Goal: Information Seeking & Learning: Learn about a topic

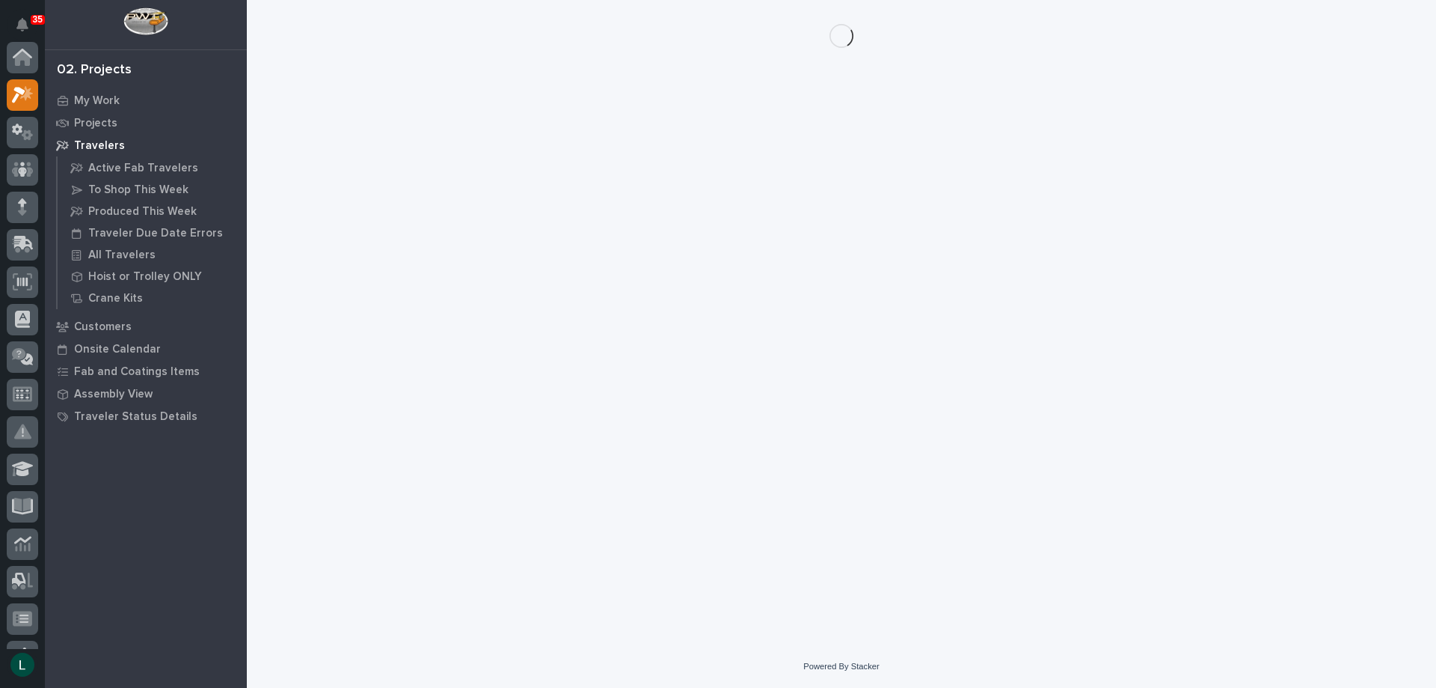
scroll to position [37, 0]
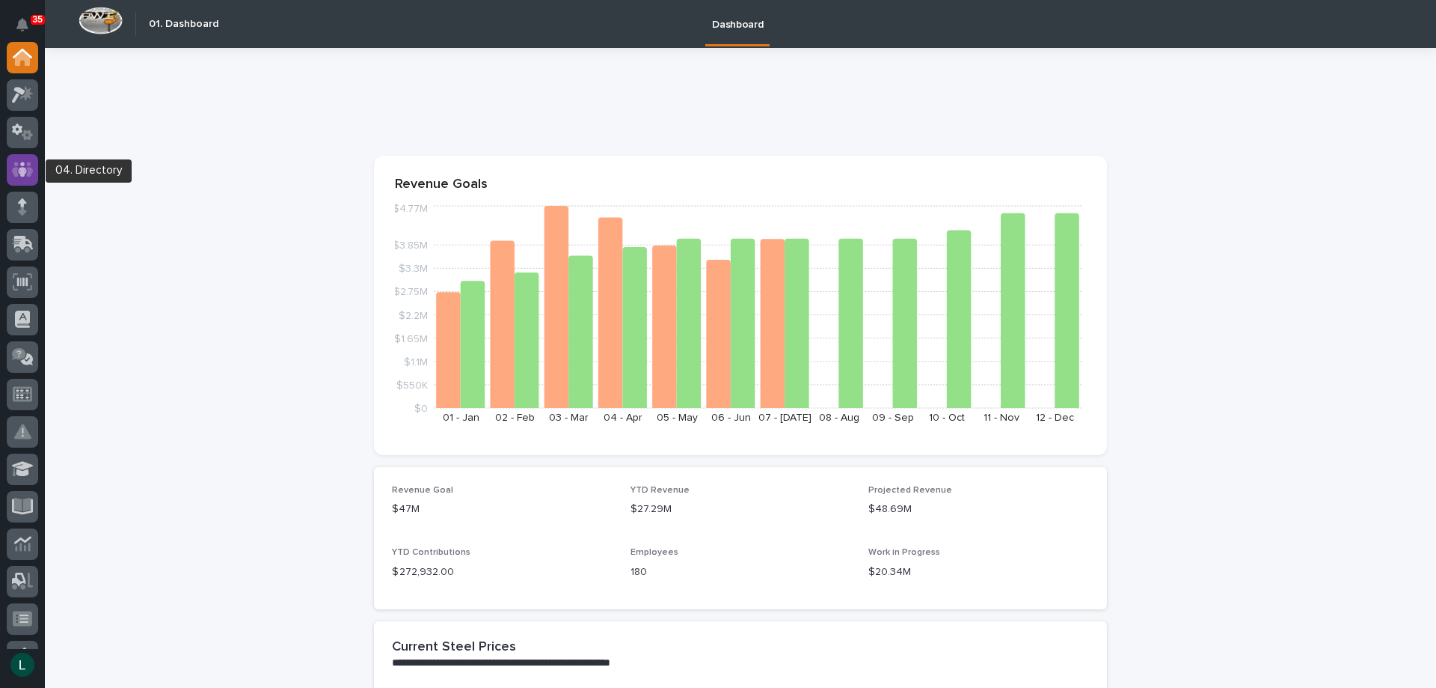
click at [24, 162] on icon at bounding box center [23, 169] width 22 height 17
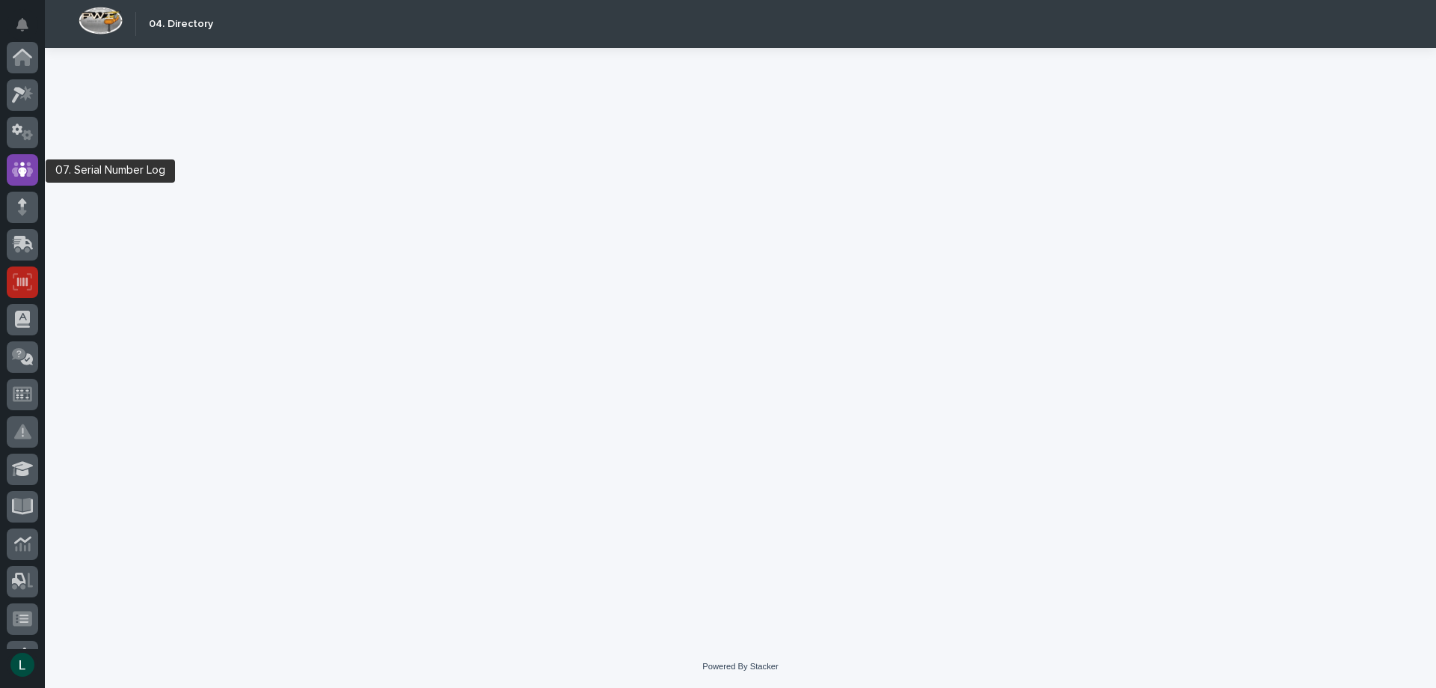
scroll to position [112, 0]
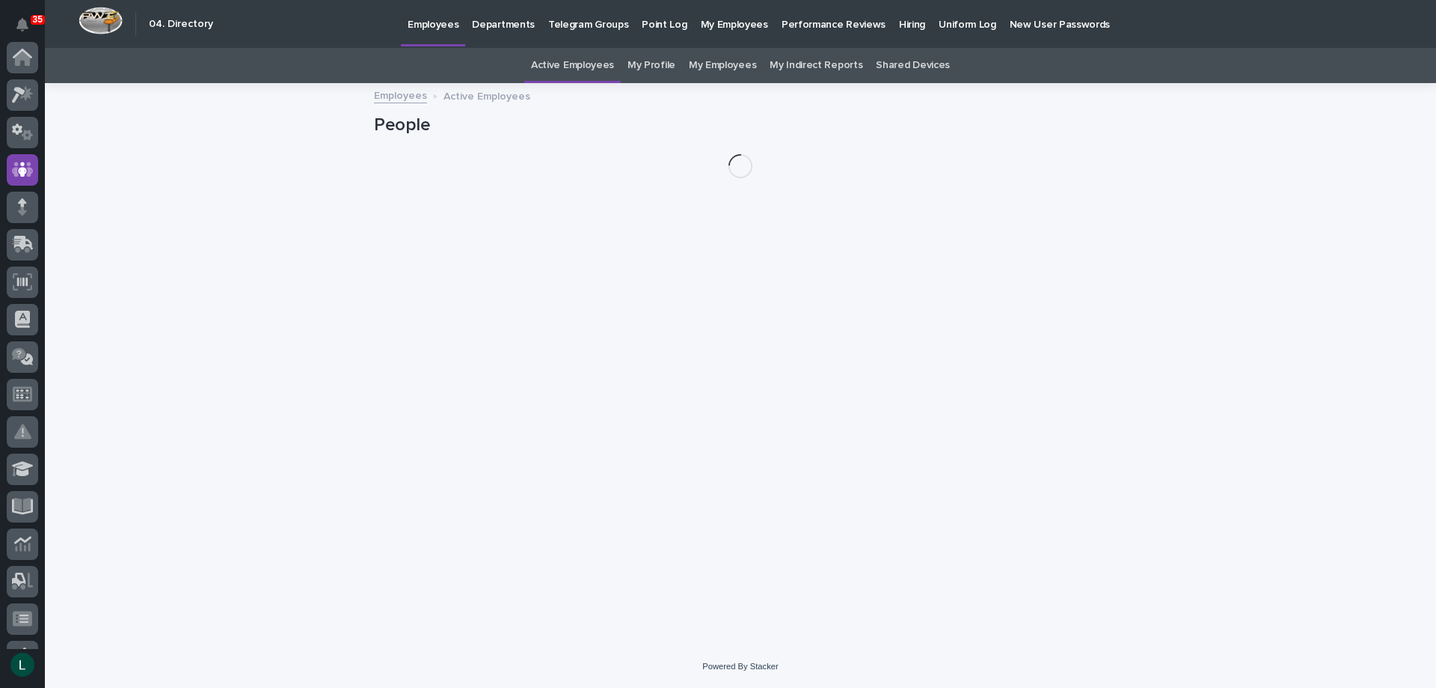
scroll to position [112, 0]
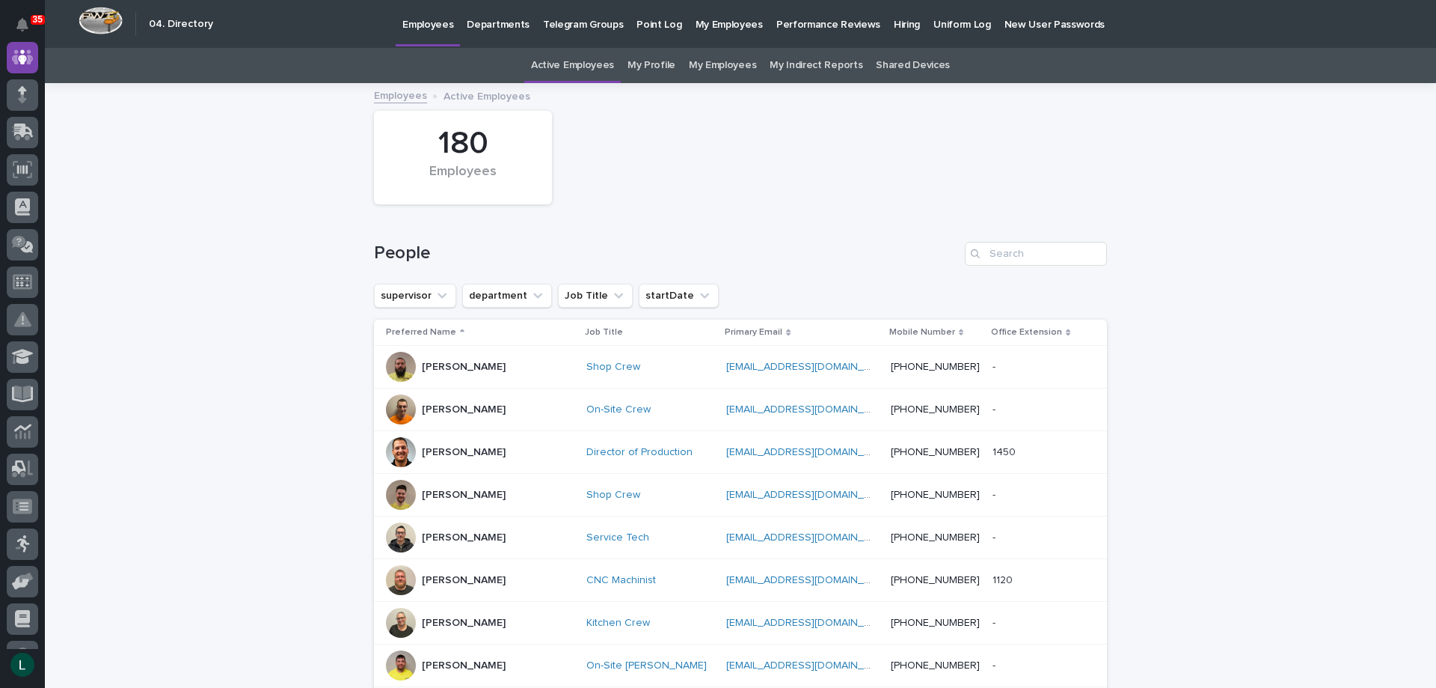
click at [711, 67] on link "My Employees" at bounding box center [722, 65] width 67 height 35
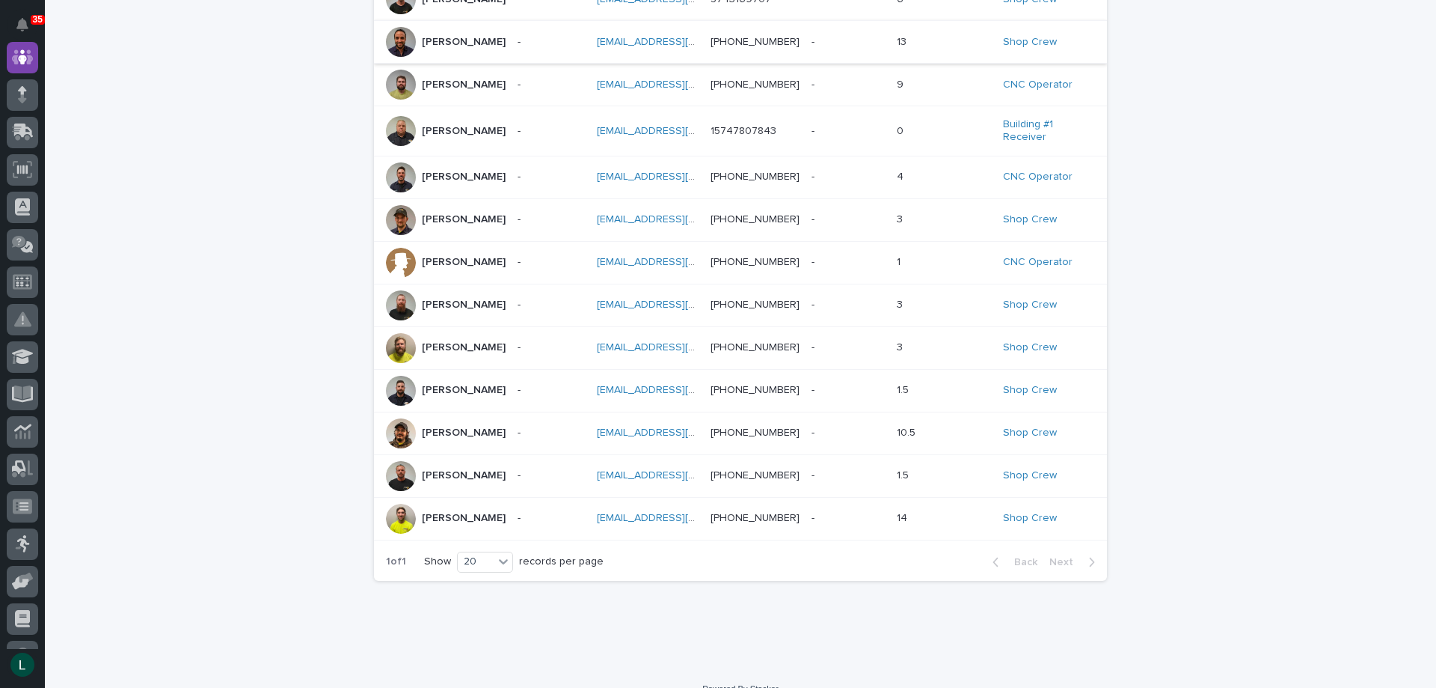
scroll to position [465, 0]
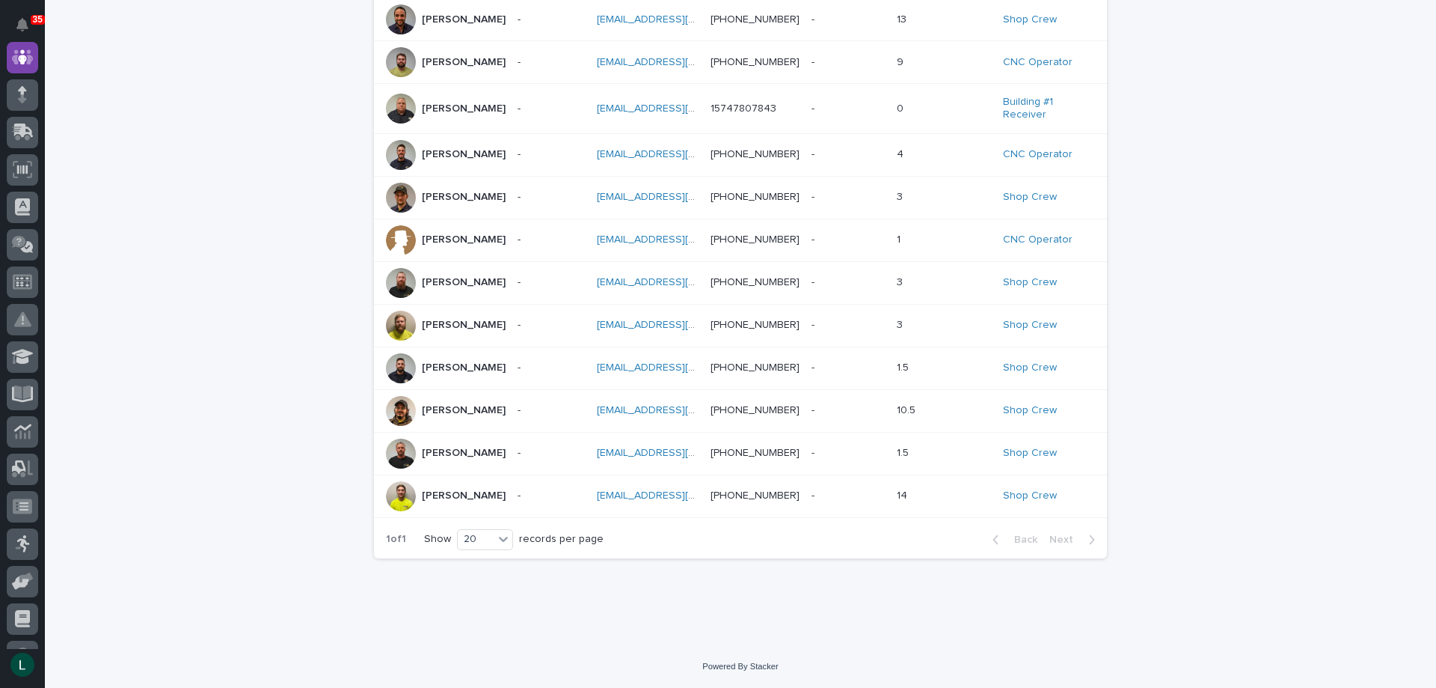
click at [444, 409] on p "Nicholas Moore" at bounding box center [464, 410] width 84 height 13
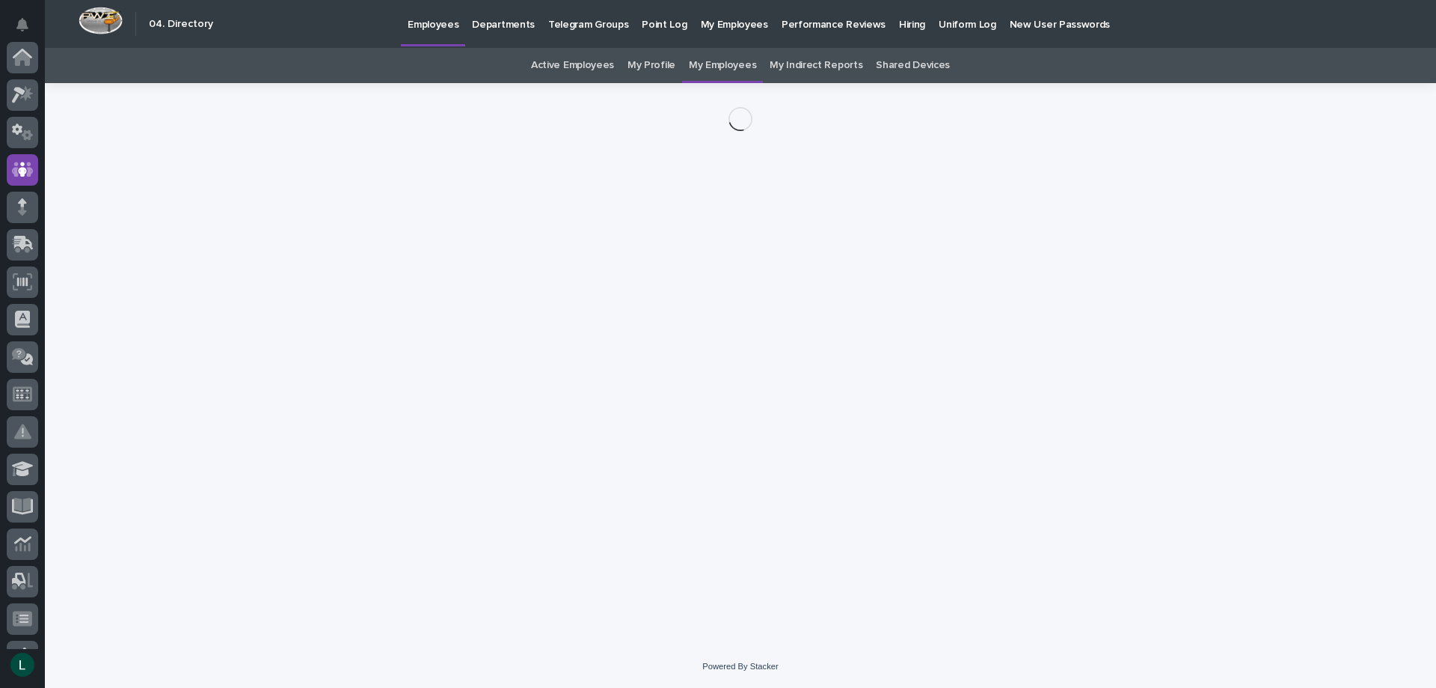
scroll to position [112, 0]
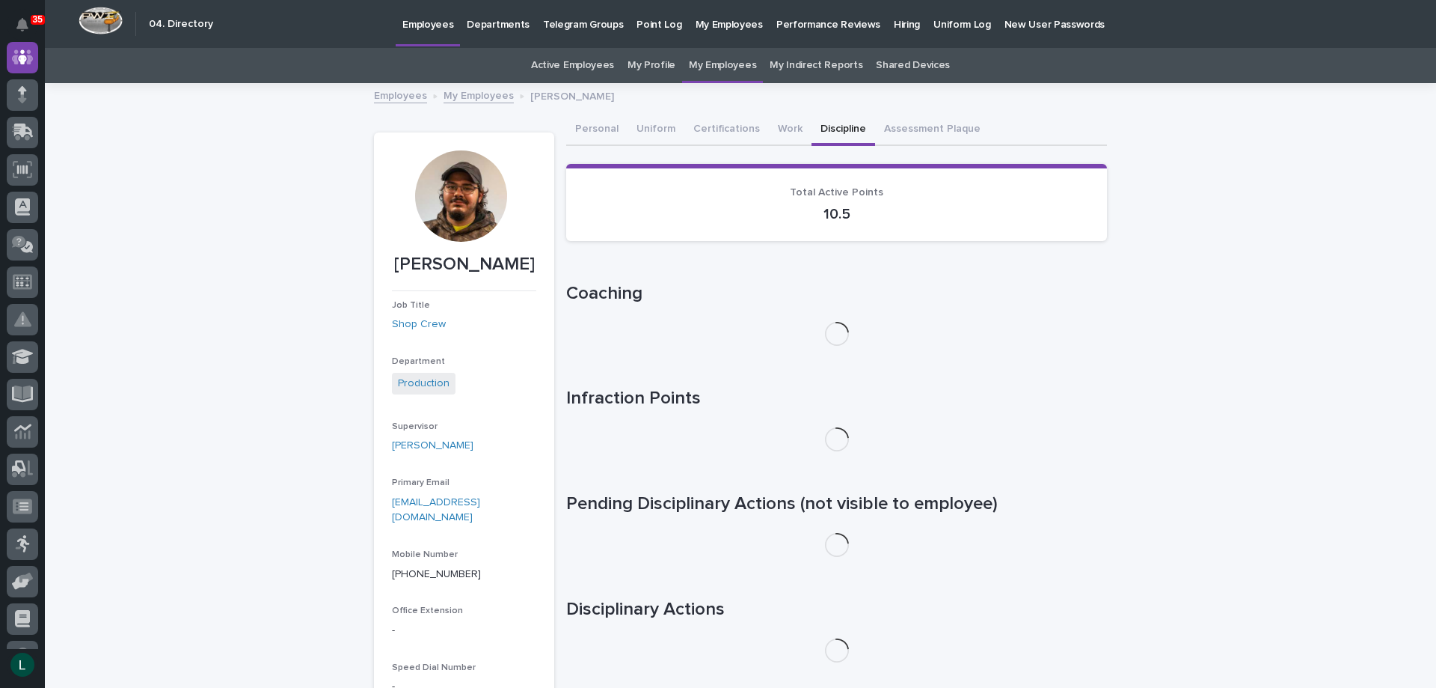
click at [819, 126] on button "Discipline" at bounding box center [844, 129] width 64 height 31
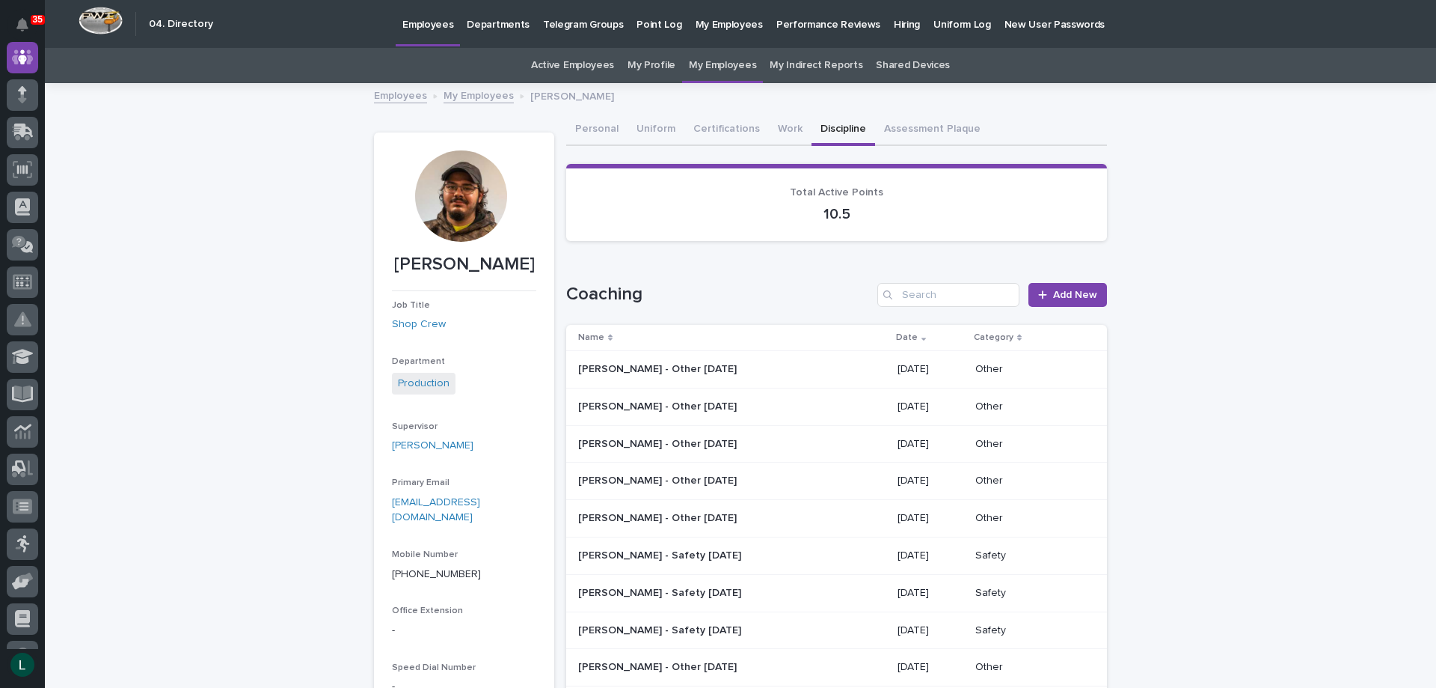
click at [898, 366] on p "08/07/2025" at bounding box center [931, 369] width 66 height 13
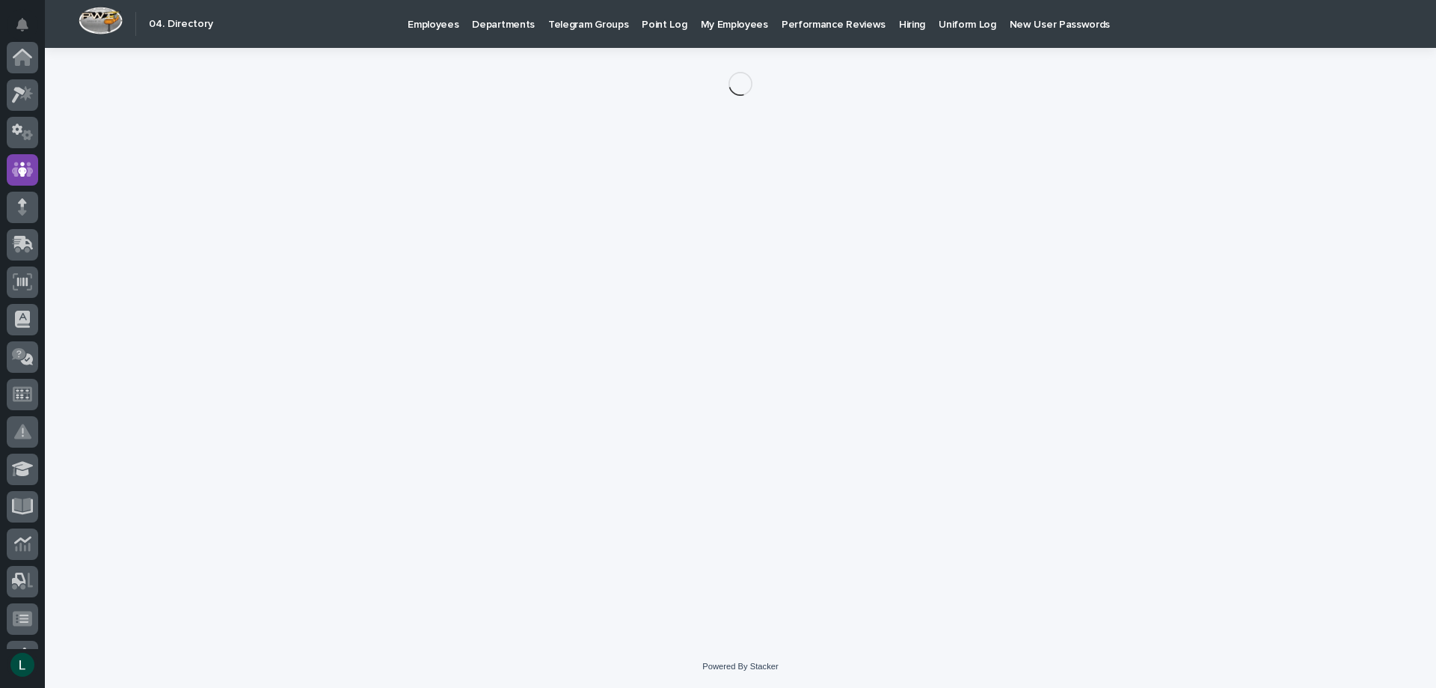
scroll to position [112, 0]
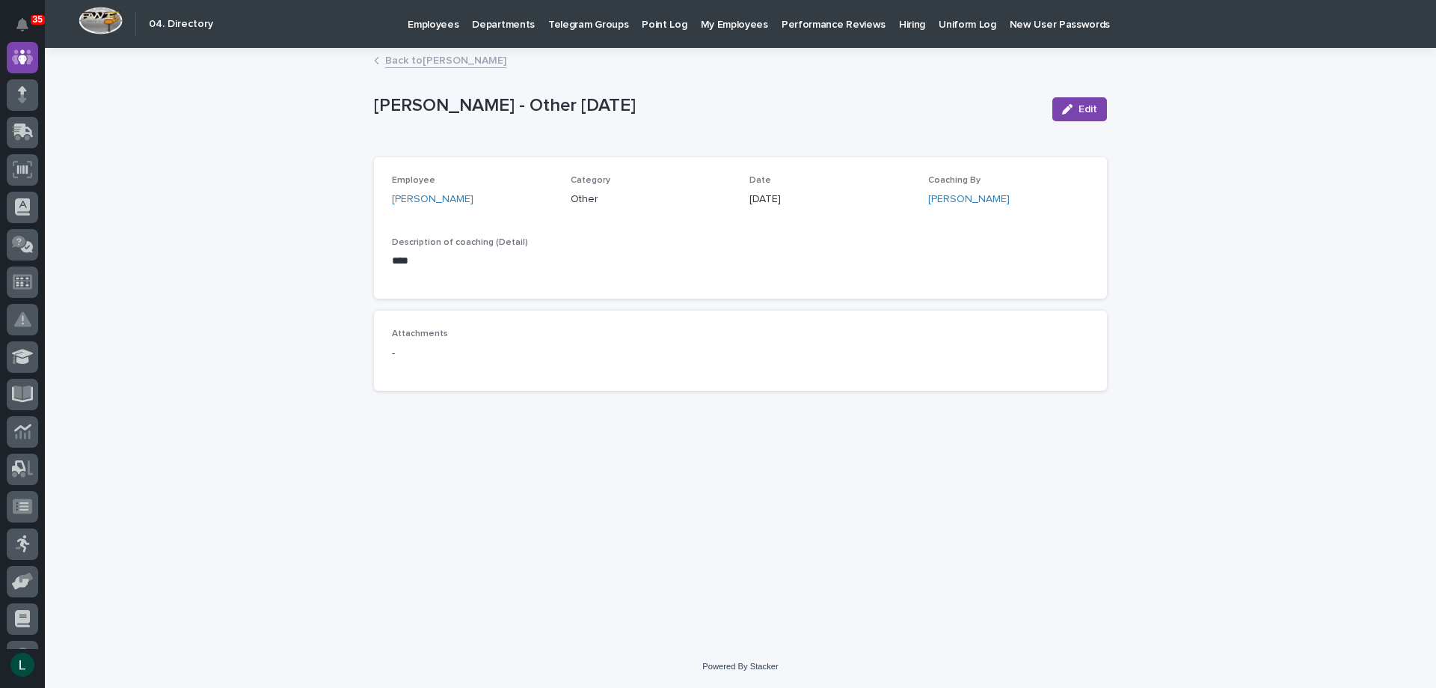
click at [396, 57] on link "Back to Nicholas Moore" at bounding box center [445, 59] width 121 height 17
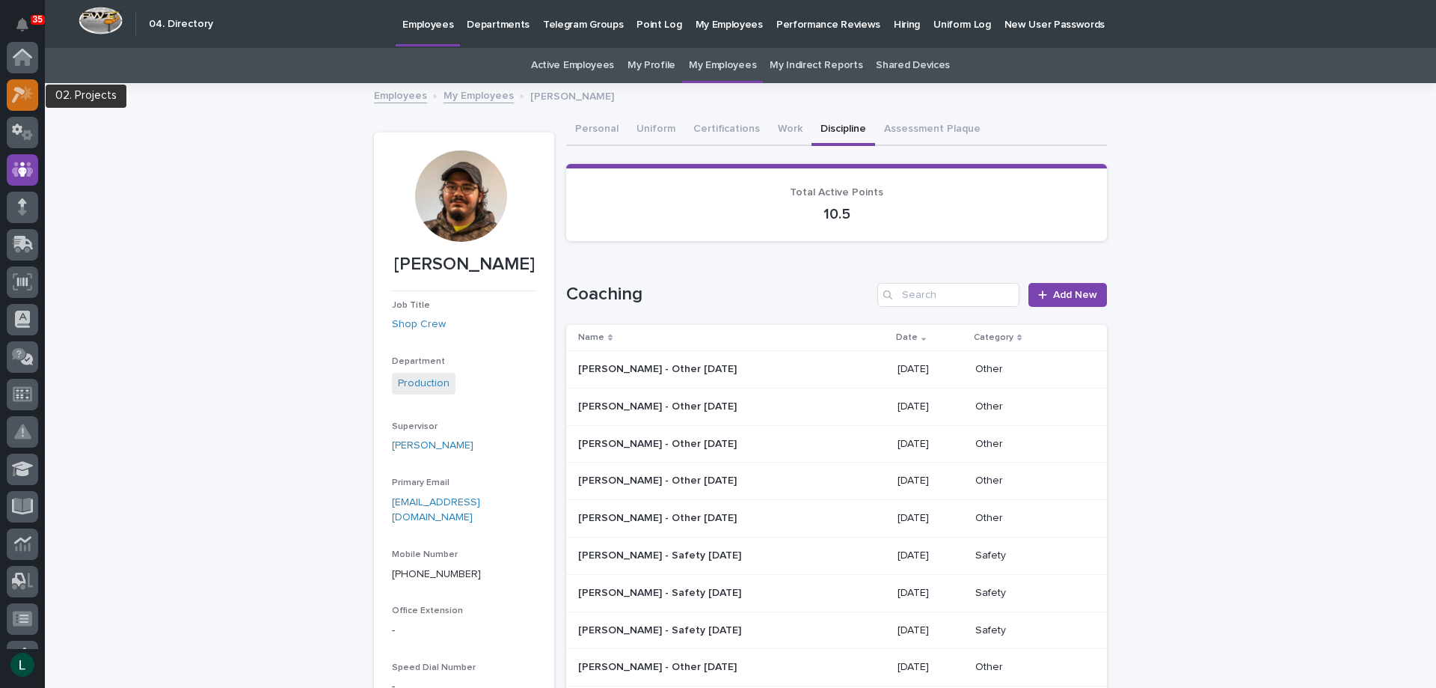
click at [27, 97] on icon at bounding box center [26, 92] width 13 height 15
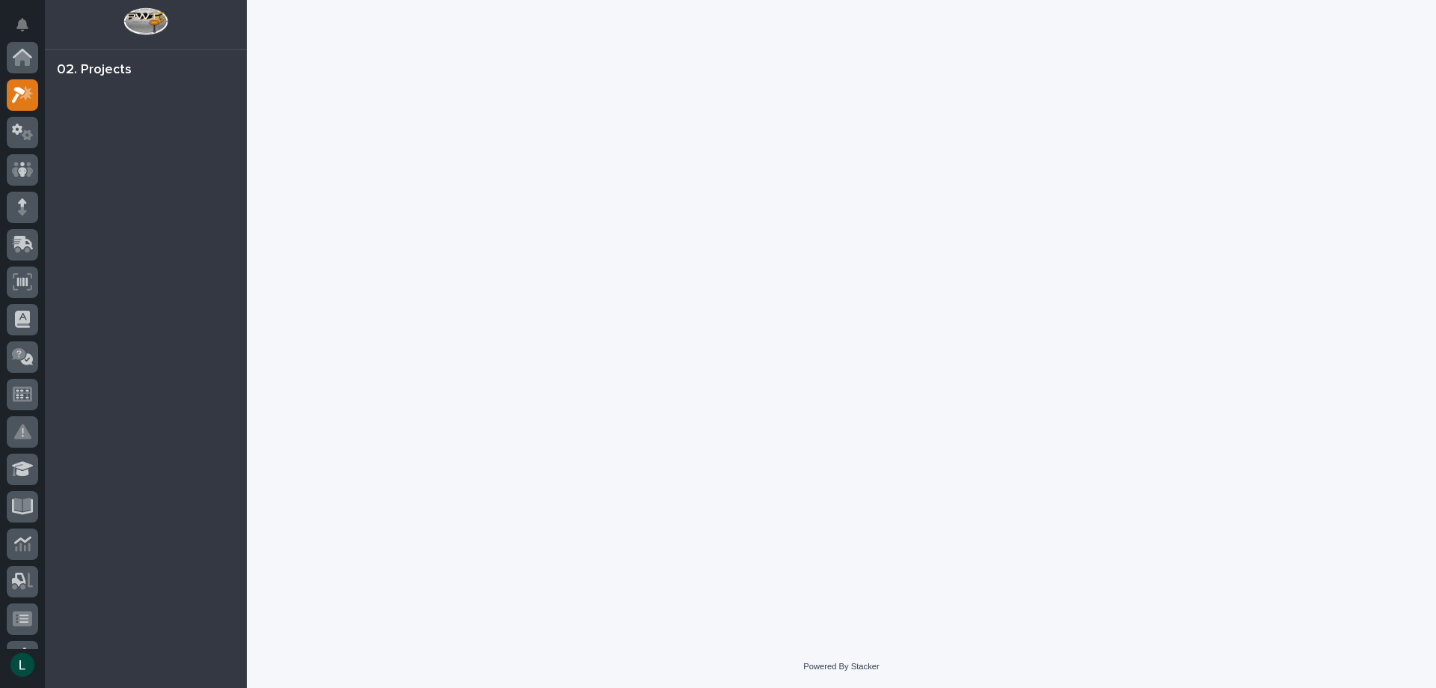
scroll to position [37, 0]
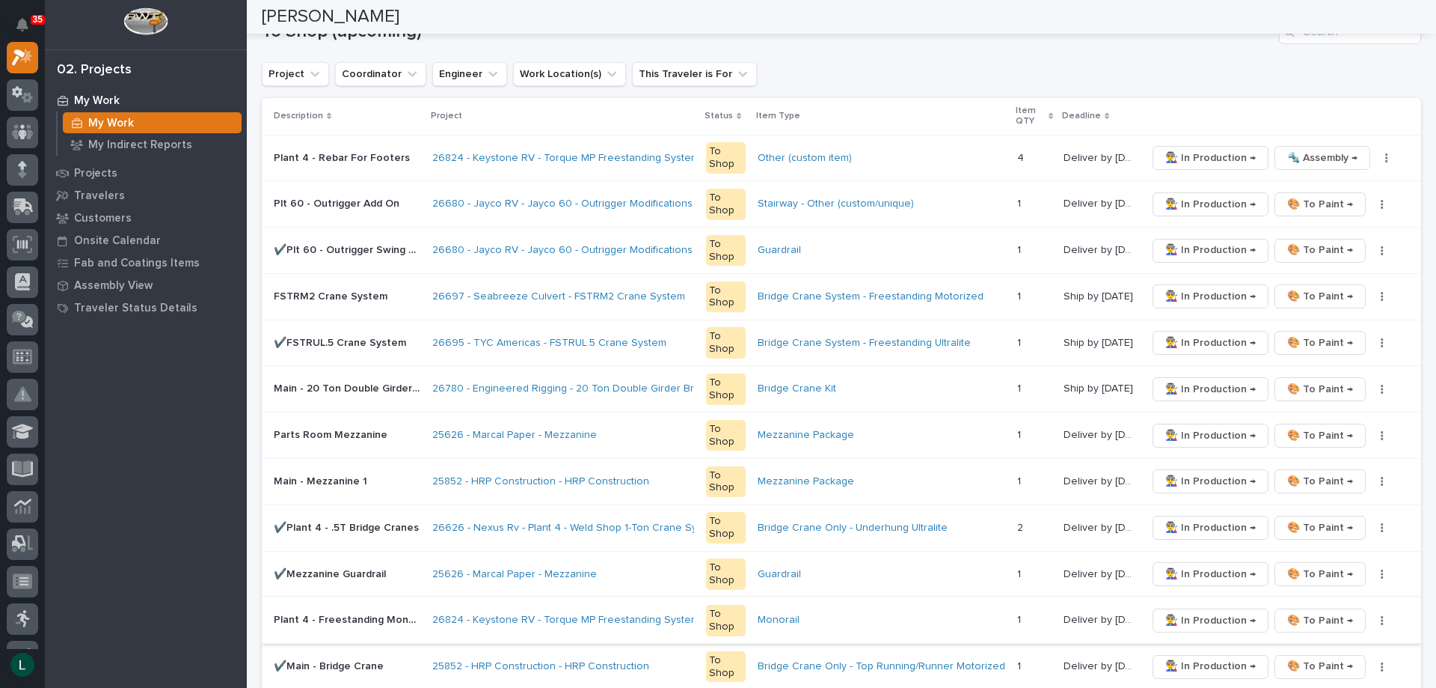
scroll to position [299, 0]
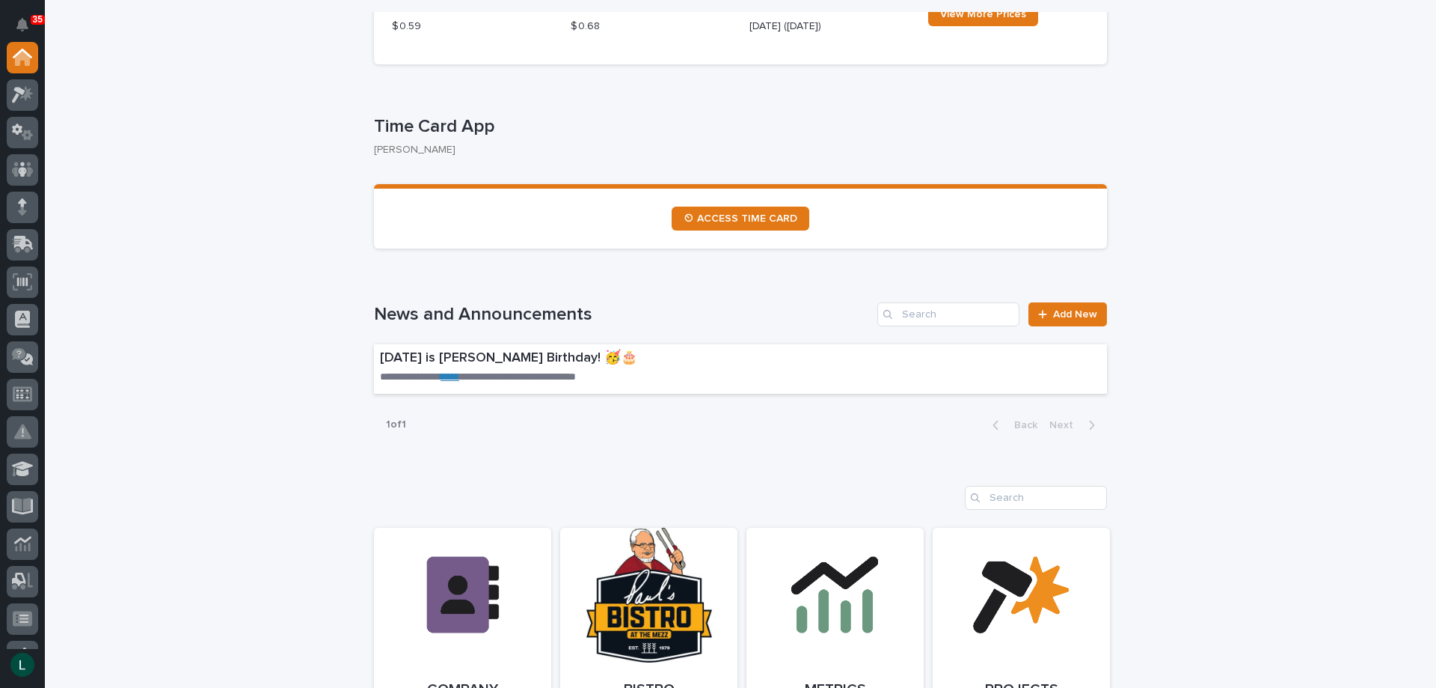
scroll to position [1197, 0]
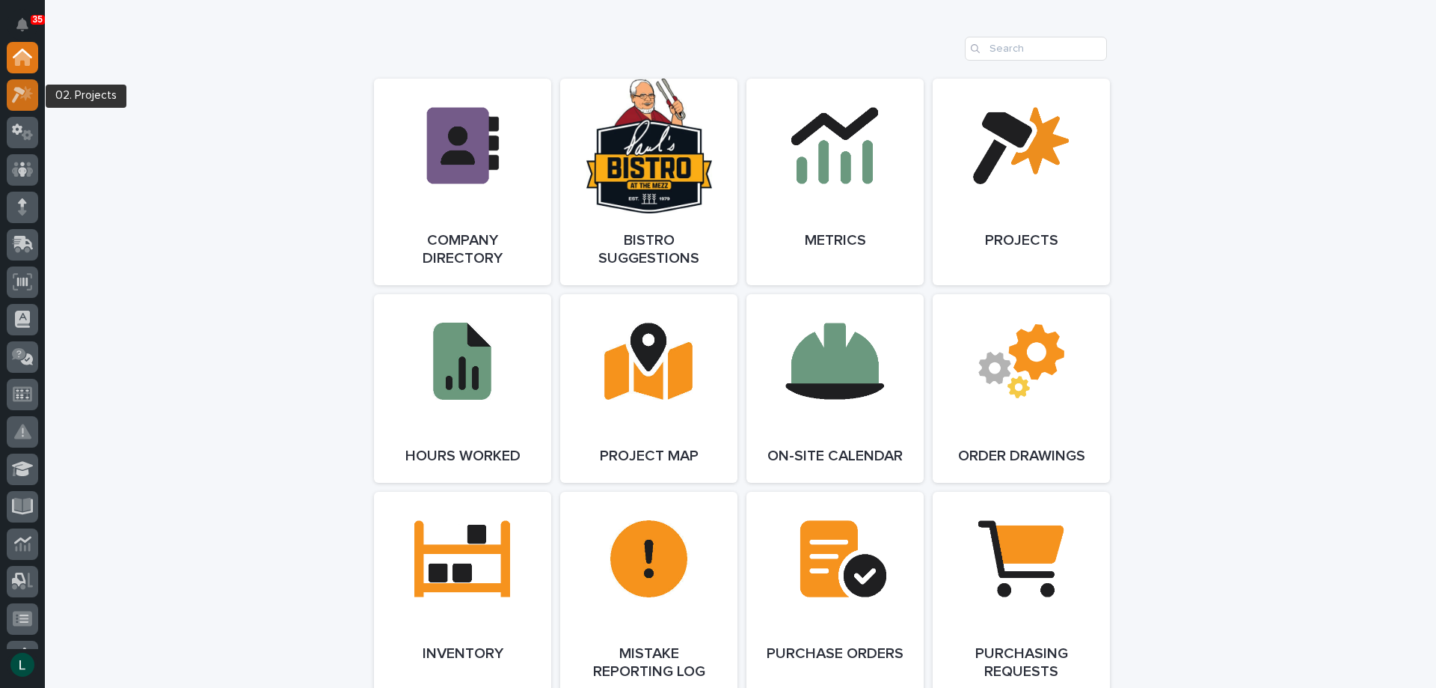
click at [19, 92] on icon at bounding box center [18, 95] width 13 height 16
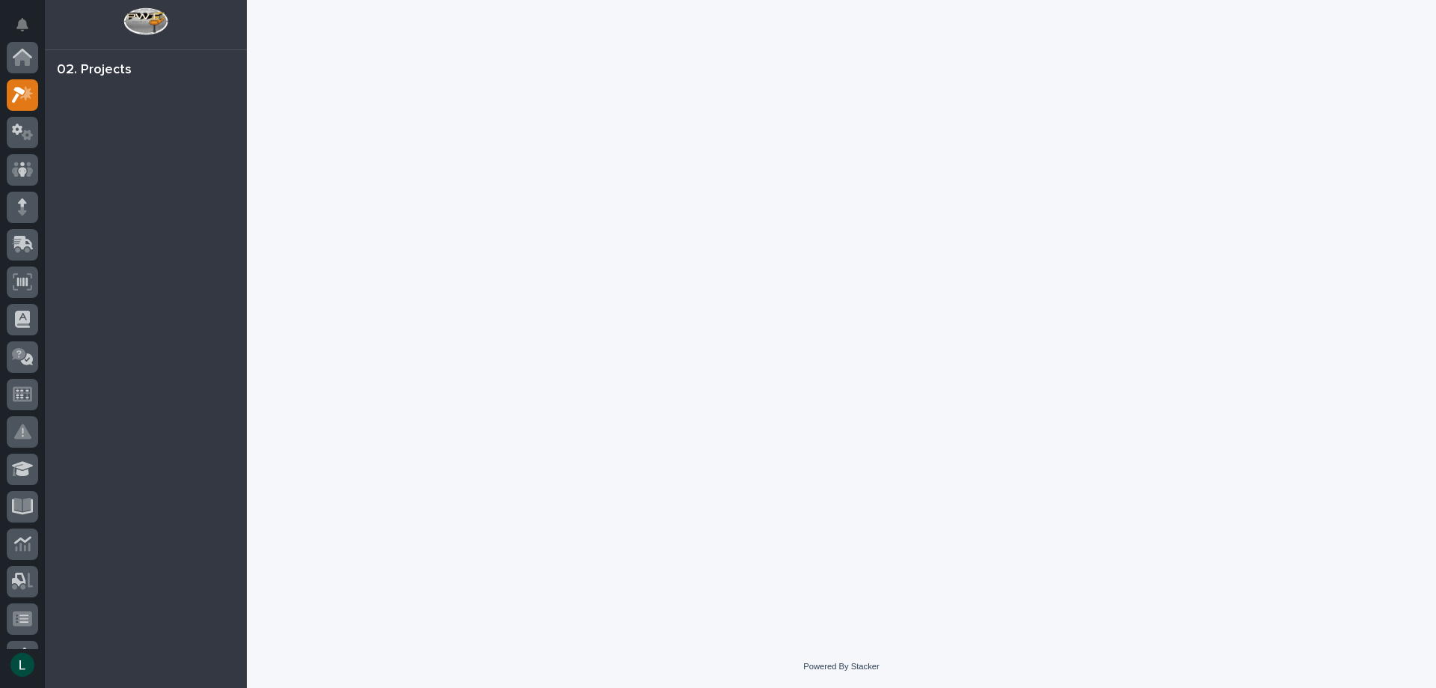
scroll to position [37, 0]
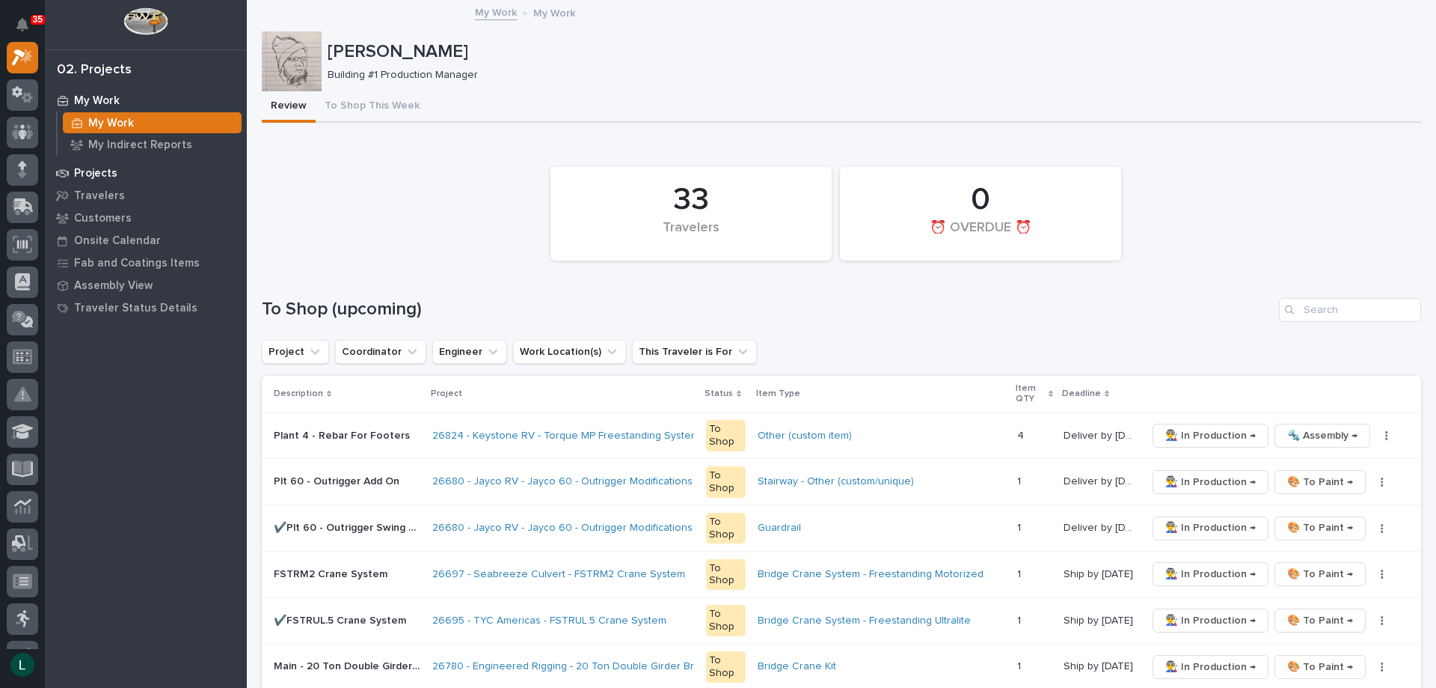
click at [79, 170] on p "Projects" at bounding box center [95, 173] width 43 height 13
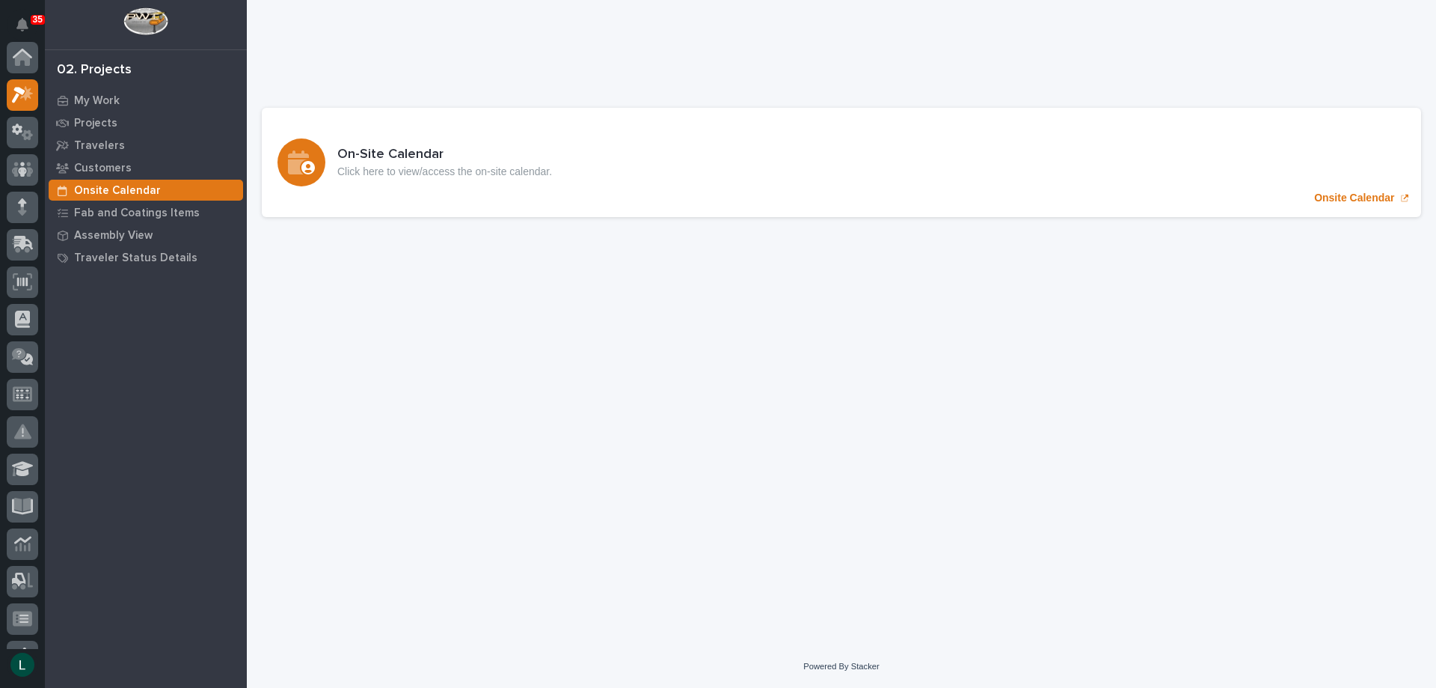
scroll to position [37, 0]
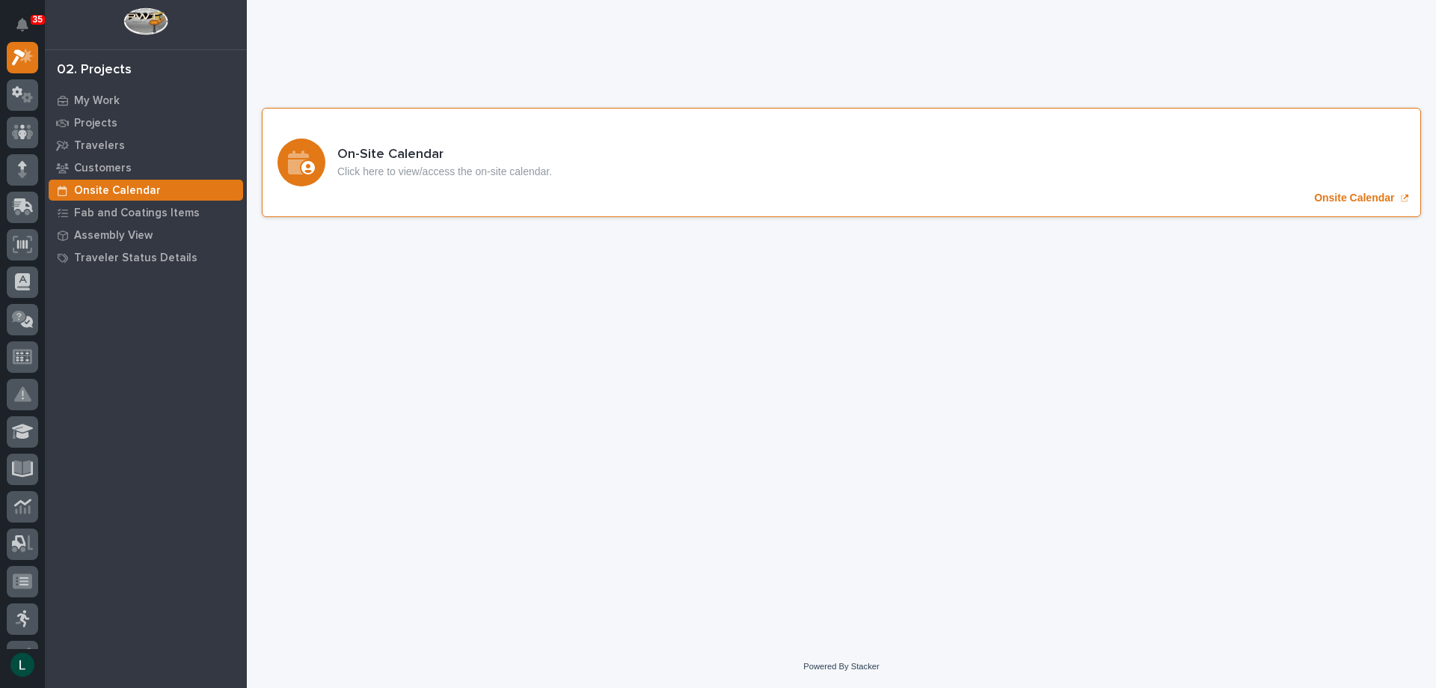
click at [316, 163] on div "Onsite Calendar" at bounding box center [302, 162] width 48 height 48
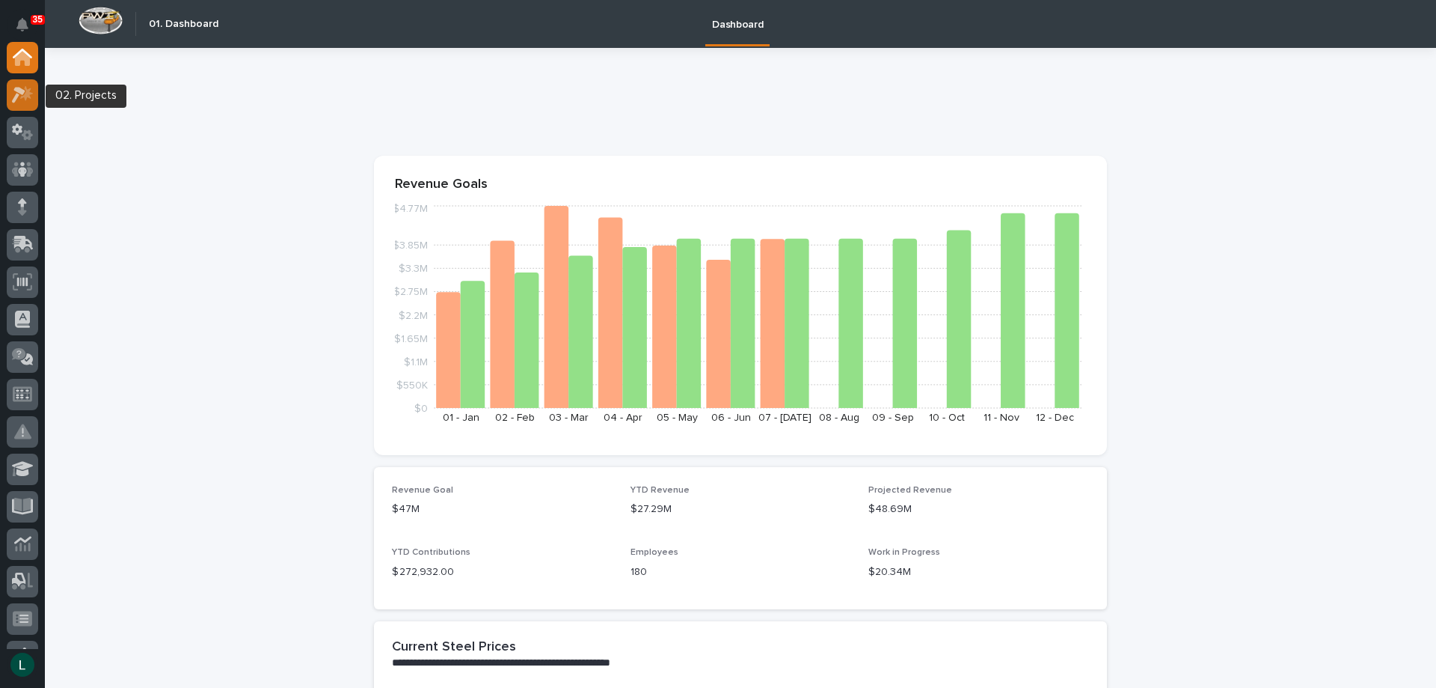
click at [22, 91] on icon at bounding box center [18, 95] width 13 height 16
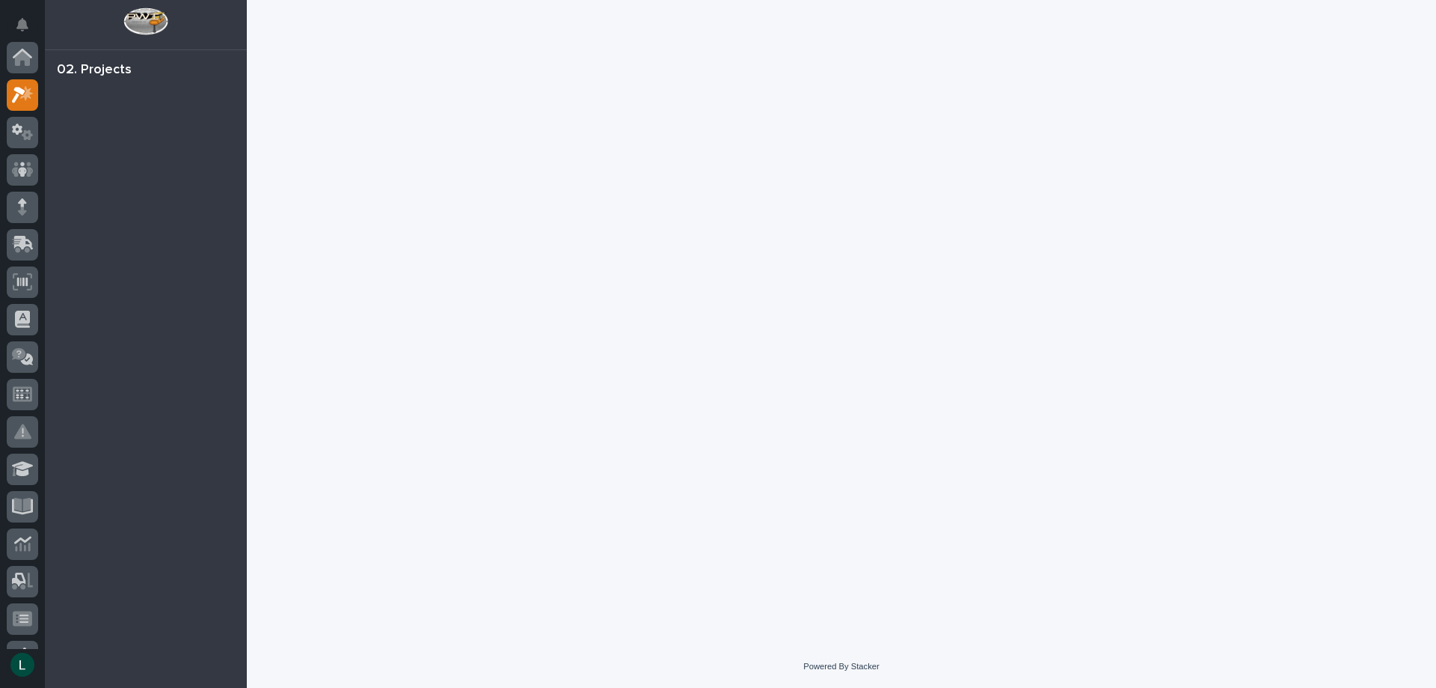
scroll to position [37, 0]
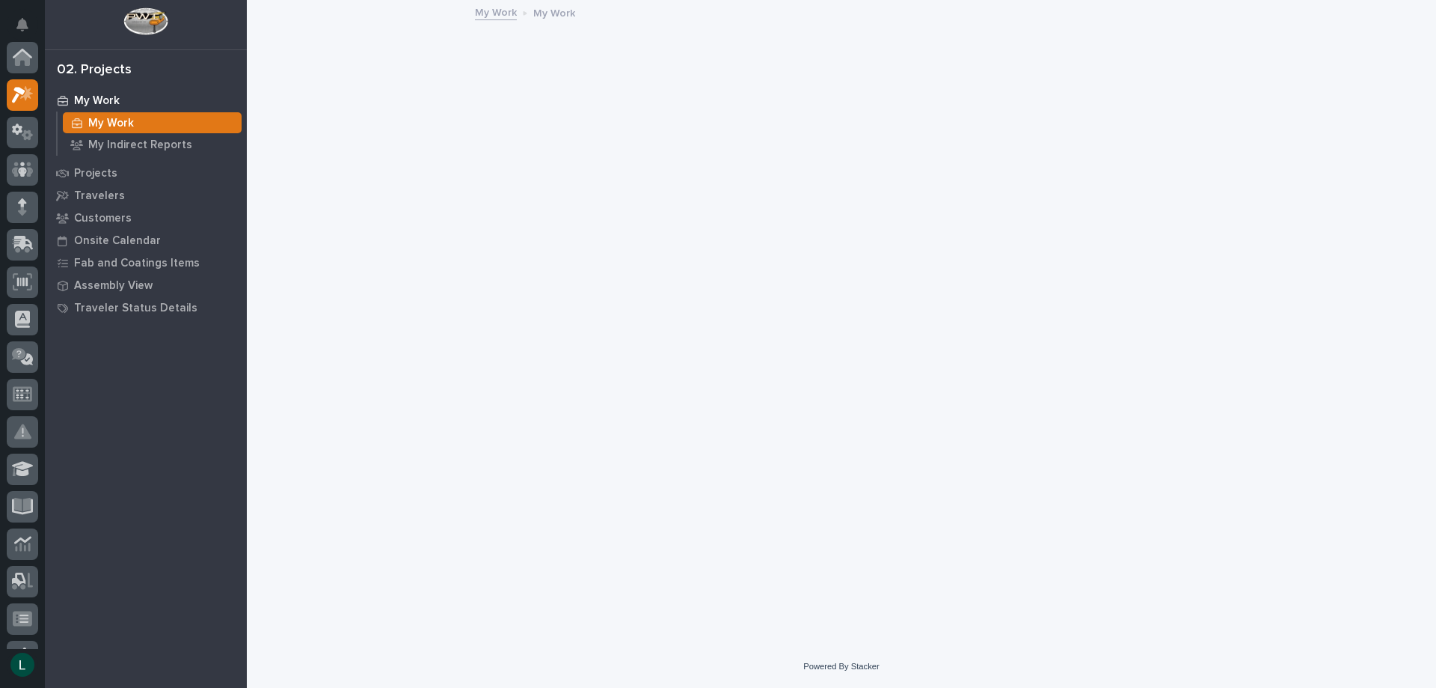
scroll to position [37, 0]
